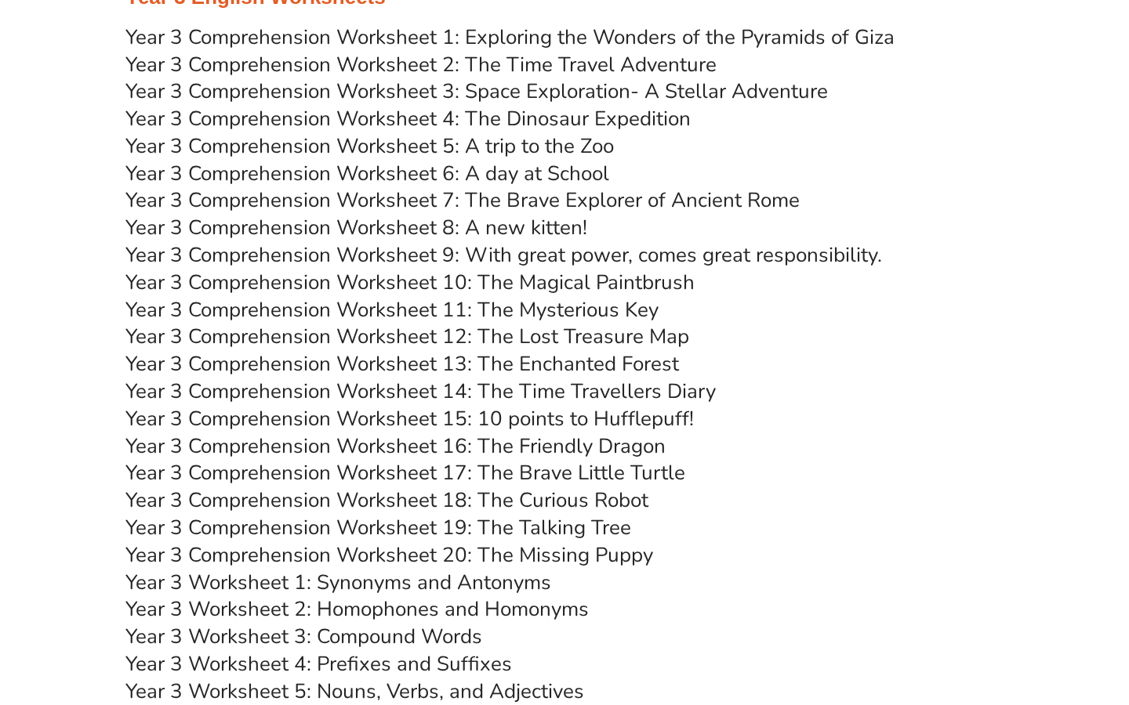
scroll to position [4467, 0]
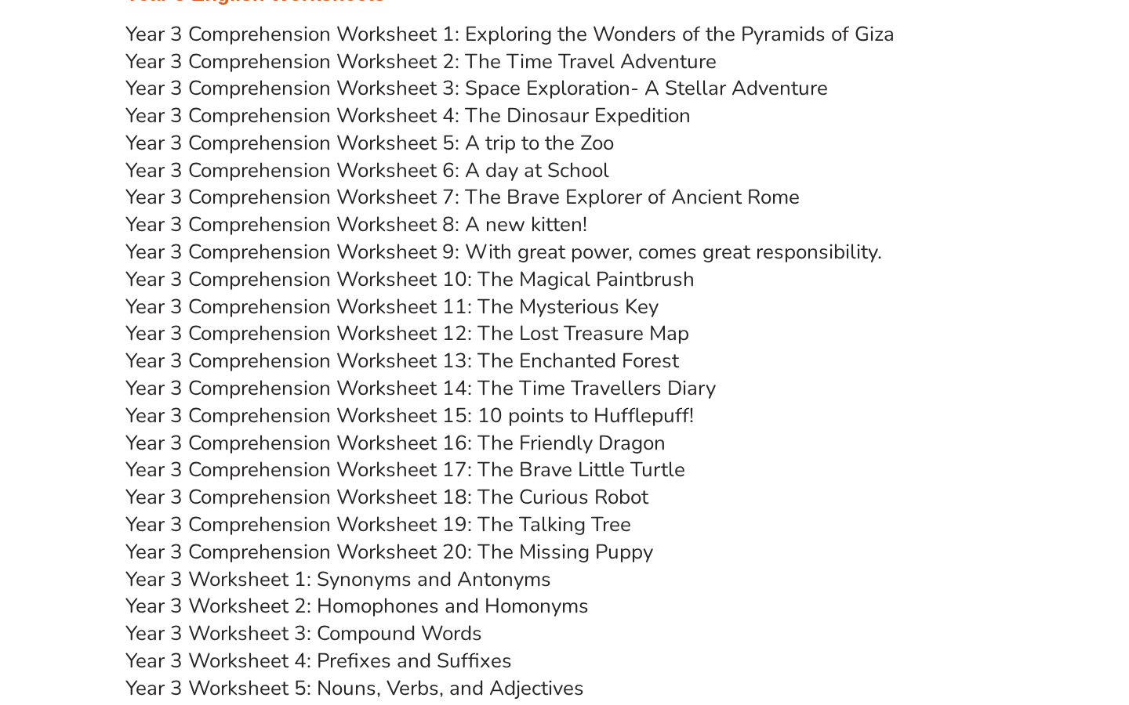
click at [437, 143] on link "Year 3 Comprehension Worksheet 5: A trip to the Zoo" at bounding box center [369, 142] width 488 height 27
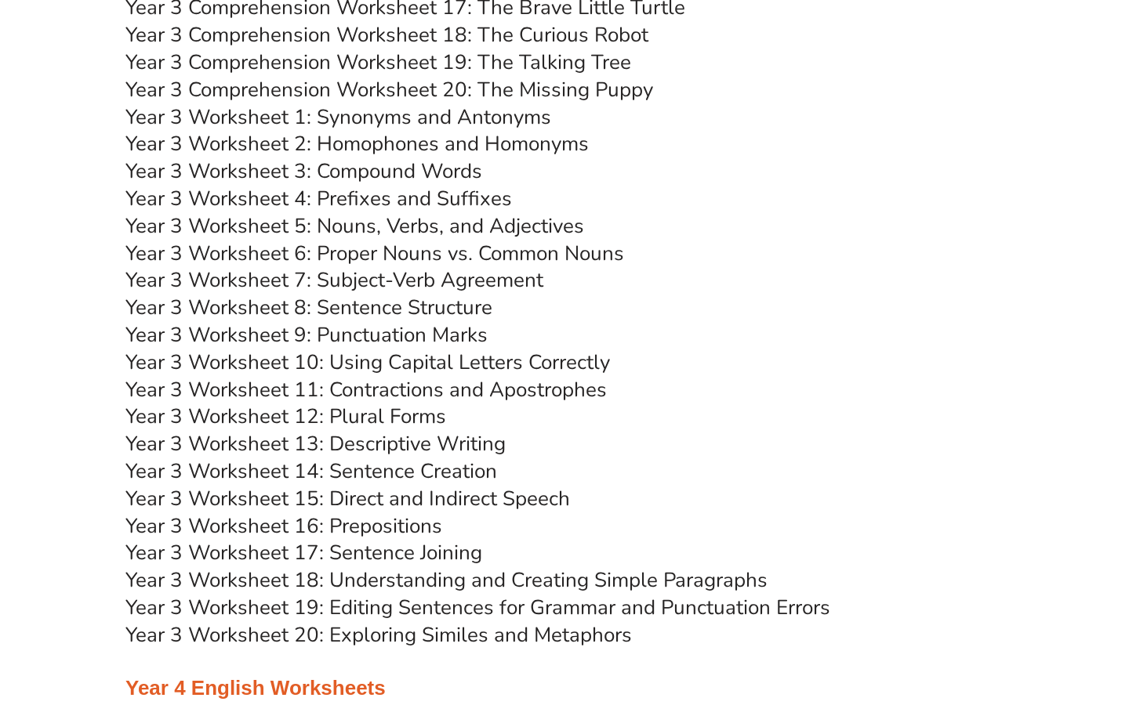
scroll to position [4901, 0]
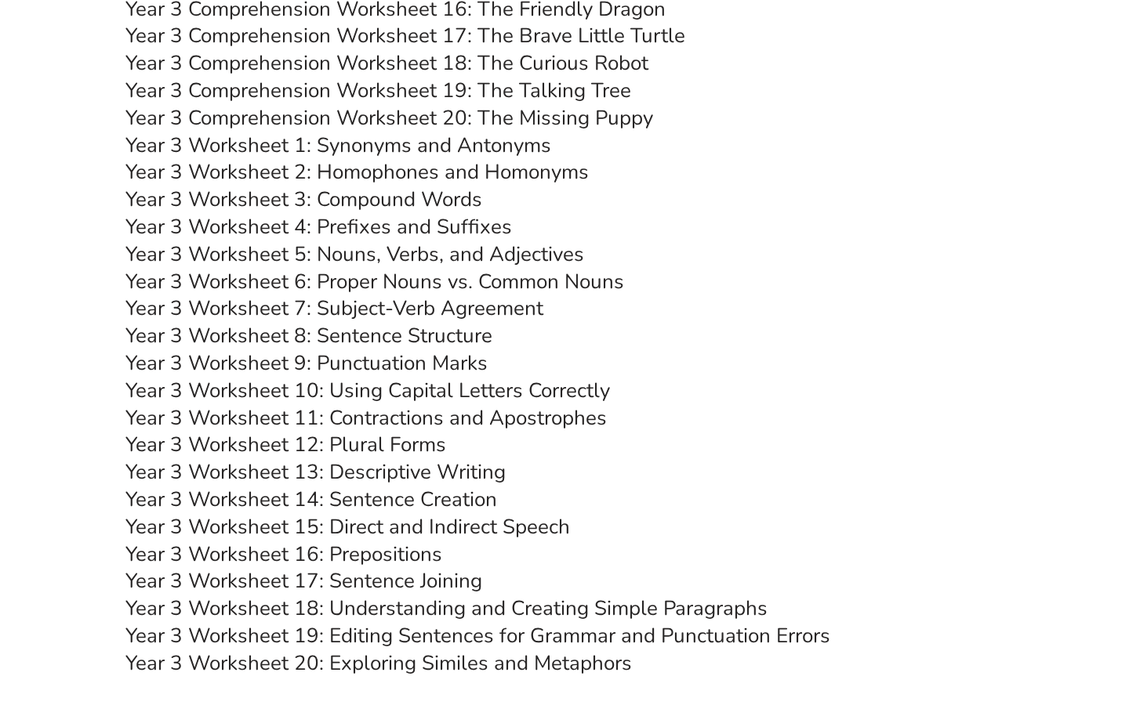
click at [420, 149] on link "Year 3 Worksheet 1: Synonyms and Antonyms" at bounding box center [338, 145] width 426 height 27
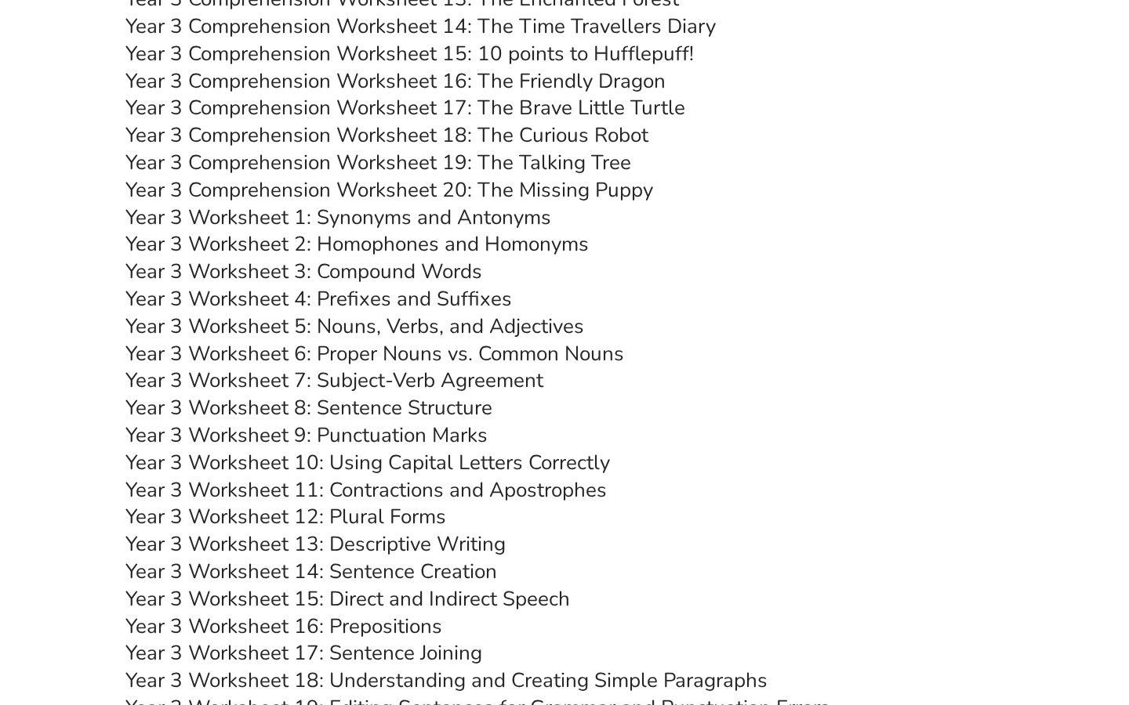
scroll to position [4829, 0]
click at [505, 355] on link "Year 3 Worksheet 6: Proper Nouns vs. Common Nouns" at bounding box center [374, 352] width 498 height 27
click at [430, 331] on link "Year 3 Worksheet 5: Nouns, Verbs, and Adjectives" at bounding box center [354, 325] width 458 height 27
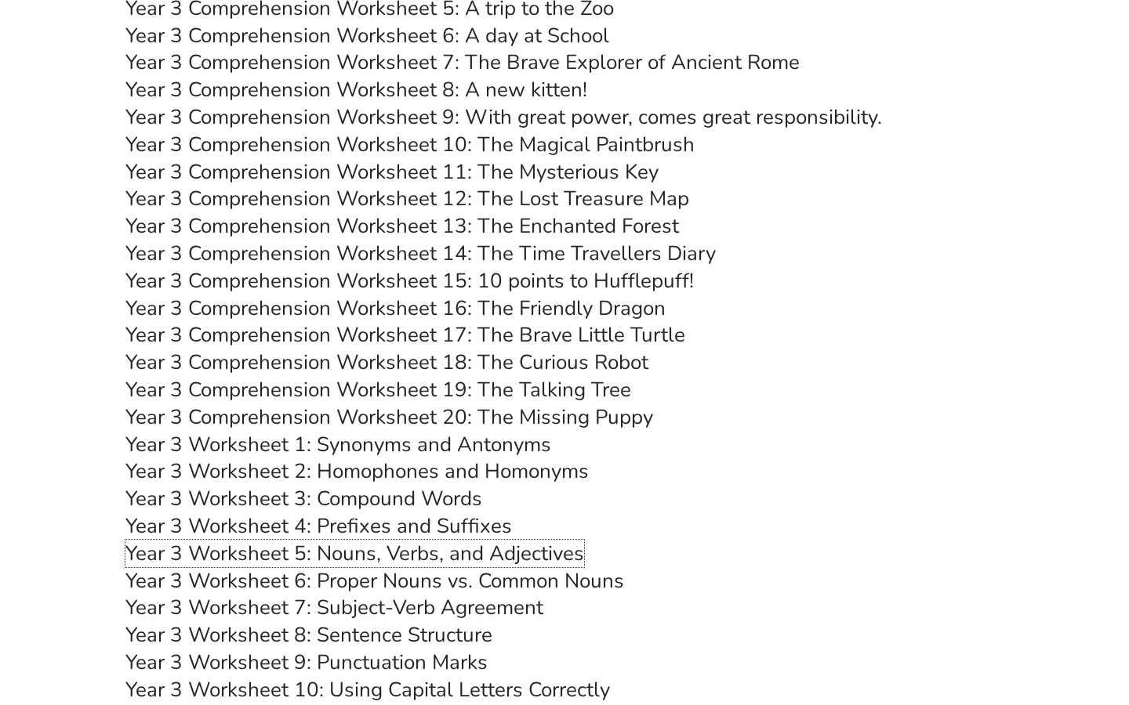
scroll to position [4570, 0]
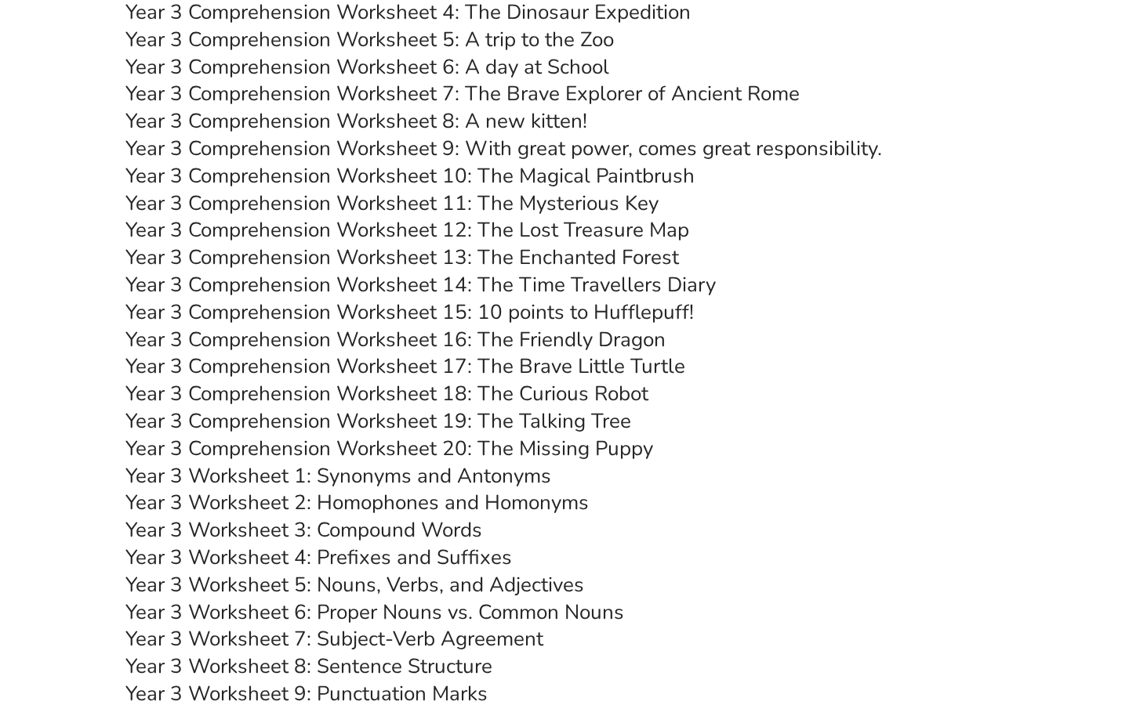
click at [500, 39] on link "Year 3 Comprehension Worksheet 5: A trip to the Zoo" at bounding box center [369, 39] width 488 height 27
click at [553, 48] on link "Year 3 Comprehension Worksheet 5: A trip to the Zoo" at bounding box center [369, 39] width 488 height 27
